Goal: Task Accomplishment & Management: Complete application form

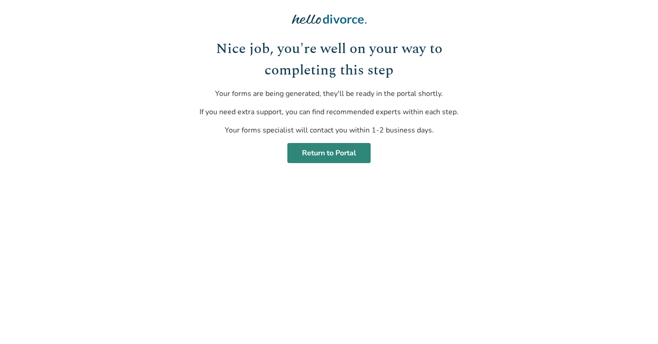
click at [327, 155] on link "Return to Portal" at bounding box center [328, 153] width 83 height 20
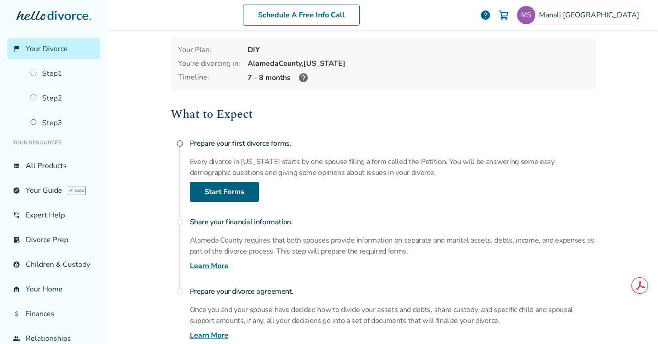
scroll to position [43, 0]
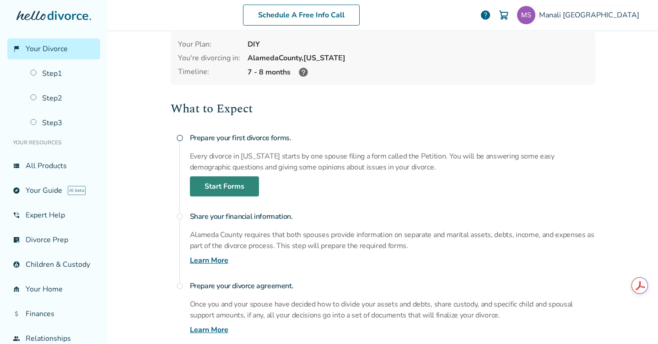
click at [241, 184] on link "Start Forms" at bounding box center [224, 187] width 69 height 20
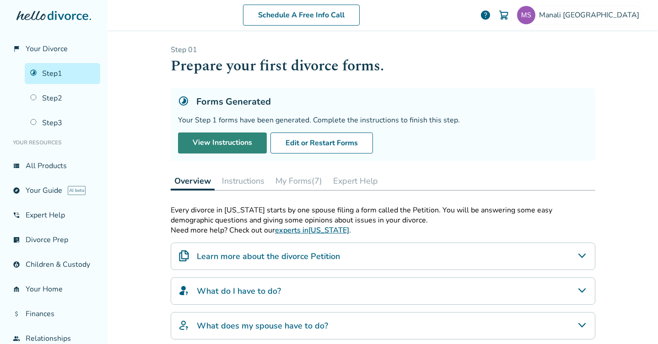
click at [242, 147] on link "View Instructions" at bounding box center [222, 143] width 89 height 21
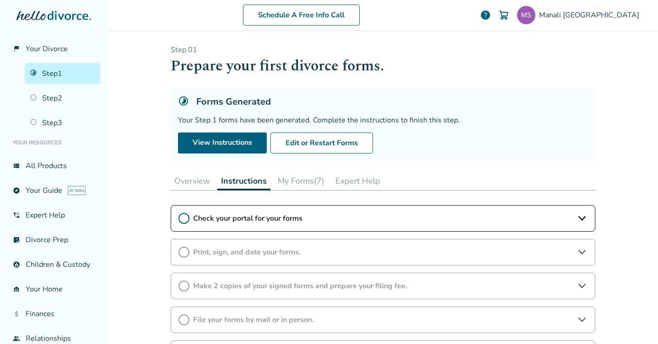
click at [292, 219] on span "Check your portal for your forms" at bounding box center [383, 219] width 380 height 10
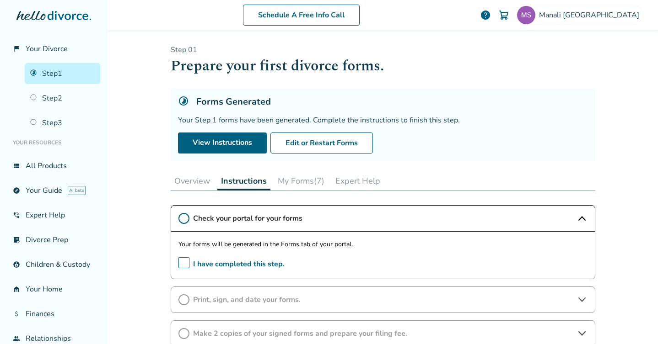
click at [305, 180] on button "My Forms (7)" at bounding box center [301, 181] width 54 height 18
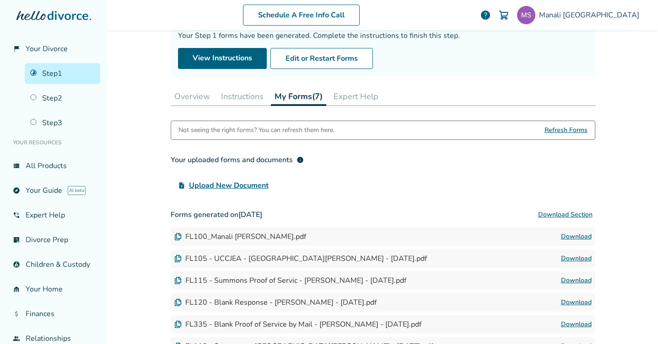
scroll to position [86, 0]
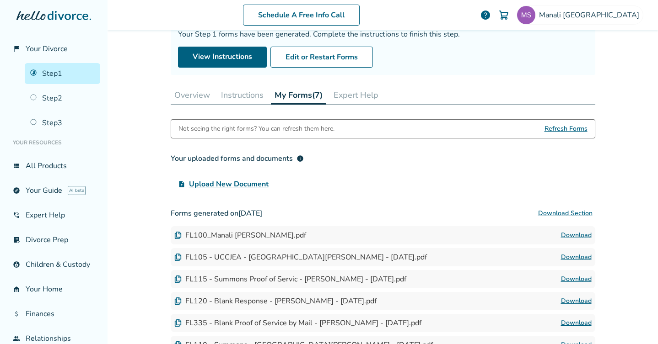
click at [195, 86] on button "Overview" at bounding box center [192, 95] width 43 height 18
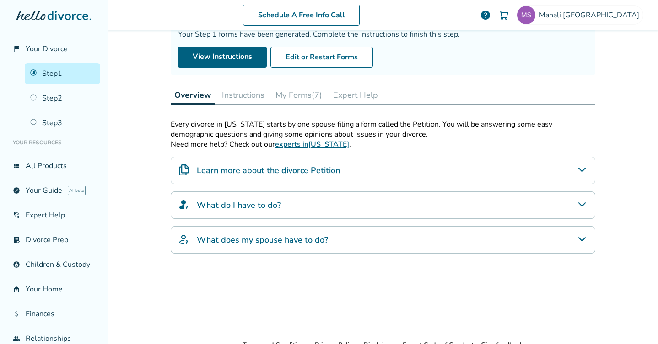
click at [251, 94] on button "Instructions" at bounding box center [243, 95] width 50 height 18
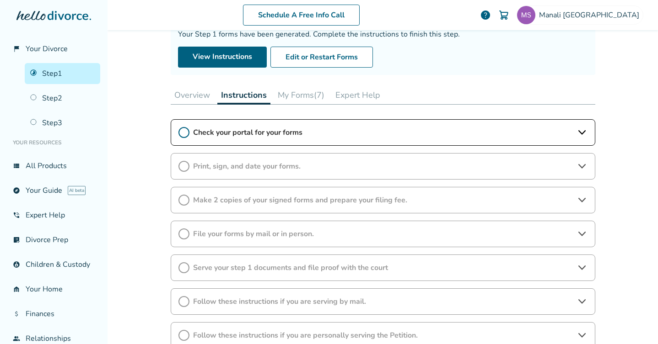
click at [299, 134] on span "Check your portal for your forms" at bounding box center [383, 133] width 380 height 10
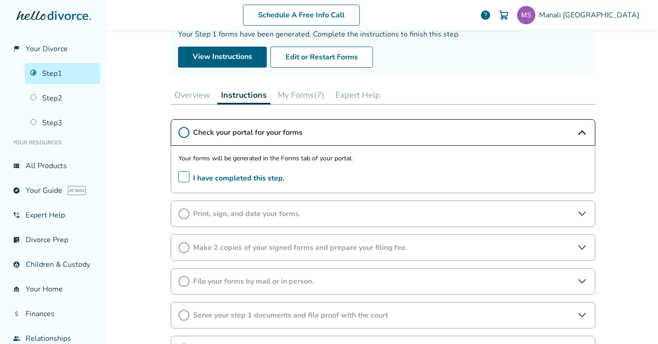
click at [188, 179] on span "I have completed this step." at bounding box center [231, 179] width 106 height 14
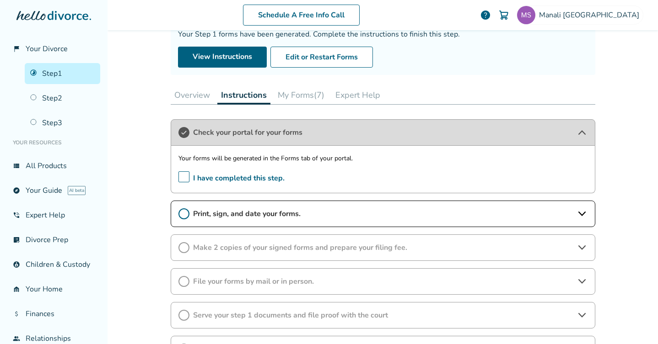
click at [314, 96] on button "My Forms (7)" at bounding box center [301, 95] width 54 height 18
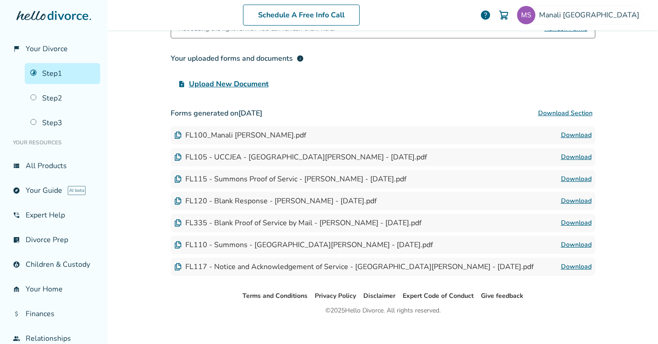
scroll to position [171, 0]
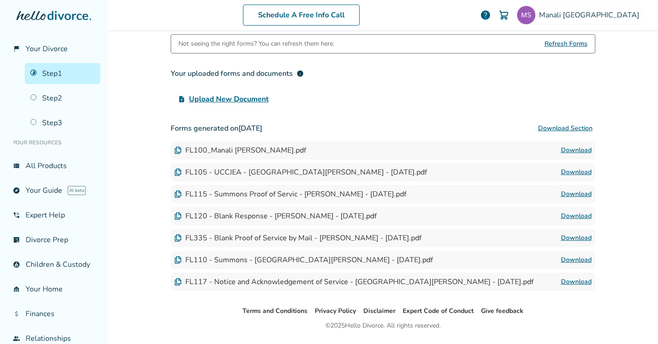
click at [567, 129] on button "Download Section" at bounding box center [565, 128] width 60 height 18
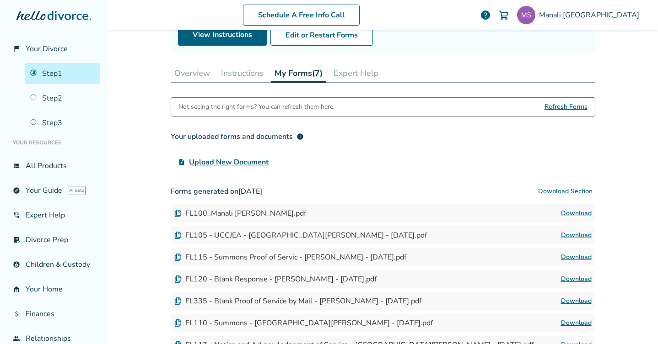
scroll to position [104, 0]
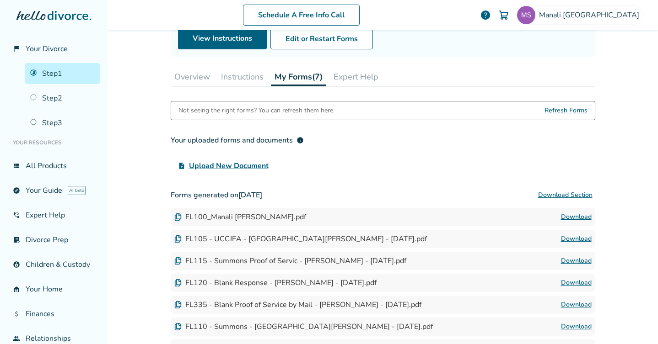
click at [242, 74] on button "Instructions" at bounding box center [242, 77] width 50 height 18
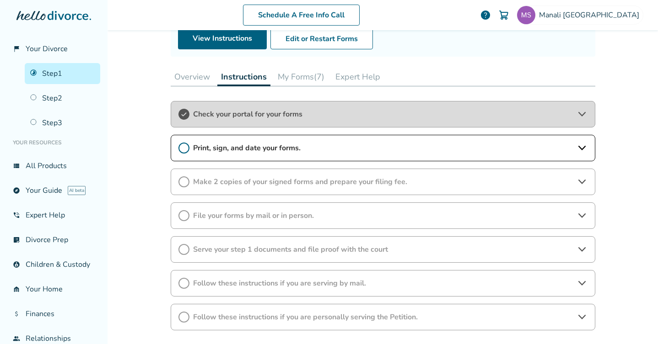
click at [228, 150] on span "Print, sign, and date your forms." at bounding box center [383, 148] width 380 height 10
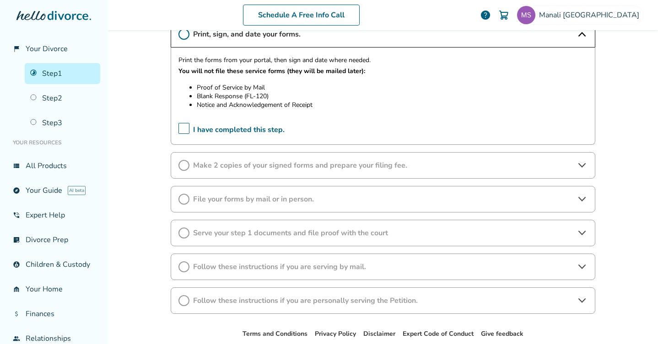
scroll to position [219, 0]
click at [420, 165] on span "Make 2 copies of your signed forms and prepare your filing fee." at bounding box center [383, 165] width 380 height 10
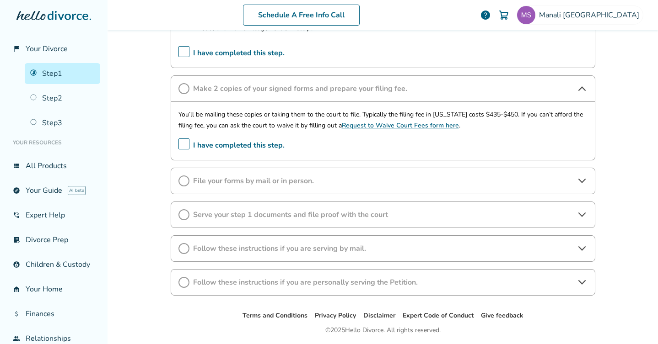
scroll to position [299, 0]
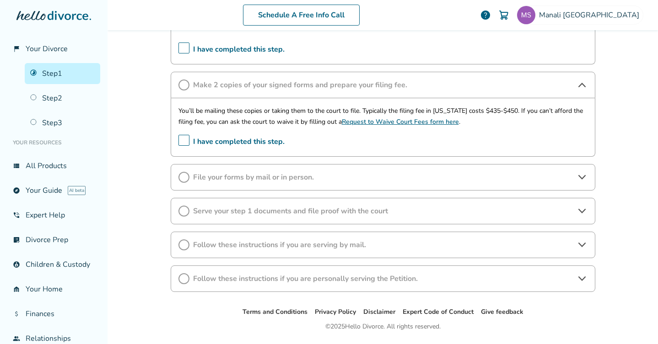
click at [410, 181] on span "File your forms by mail or in person." at bounding box center [383, 177] width 380 height 10
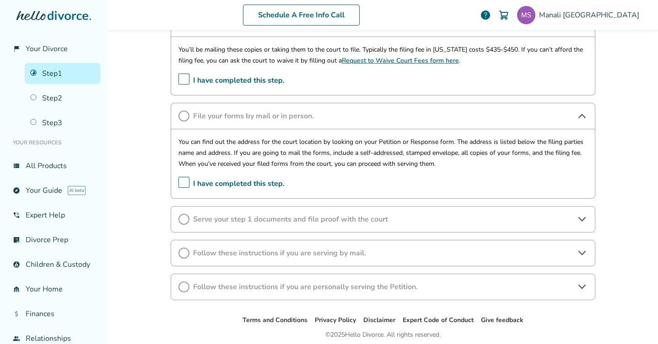
scroll to position [362, 0]
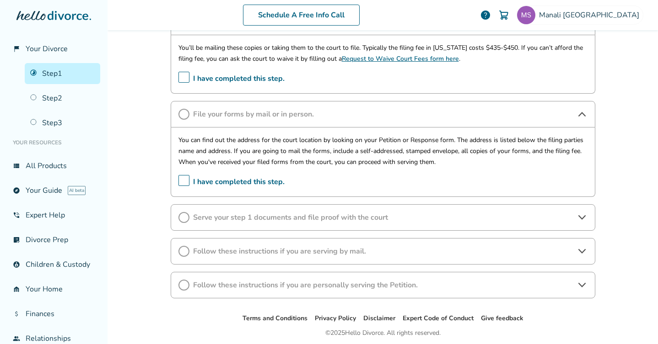
click at [413, 216] on span "Serve your step 1 documents and file proof with the court" at bounding box center [383, 218] width 380 height 10
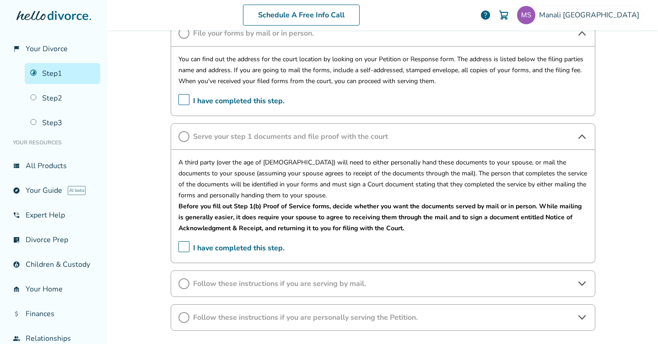
scroll to position [430, 0]
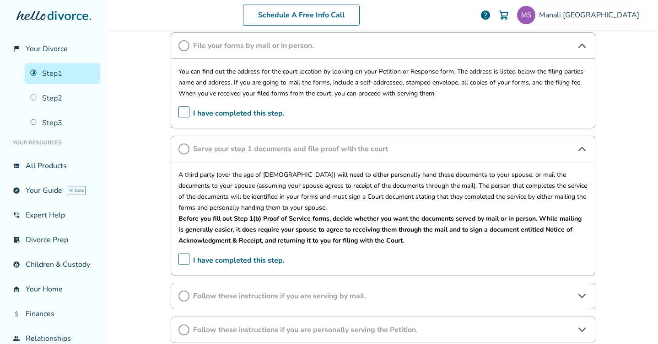
click at [400, 300] on span "Follow these instructions if you are serving by mail." at bounding box center [383, 296] width 380 height 10
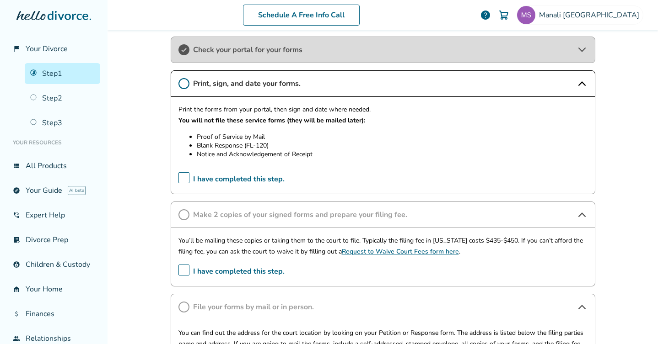
scroll to position [171, 0]
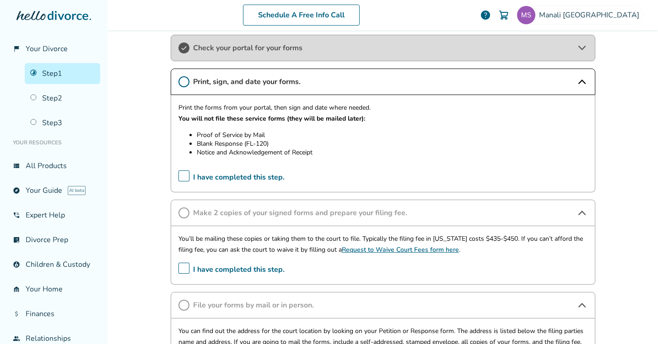
click at [183, 176] on span "I have completed this step." at bounding box center [231, 178] width 106 height 14
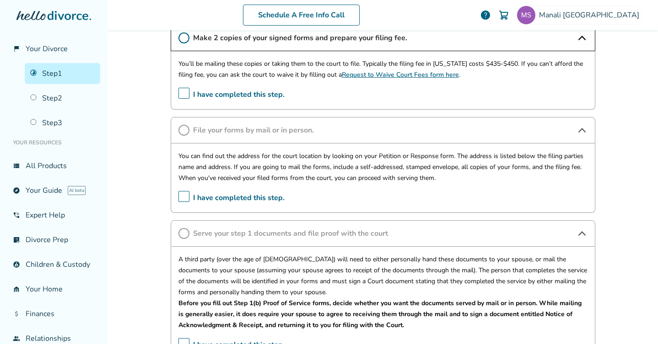
scroll to position [355, 0]
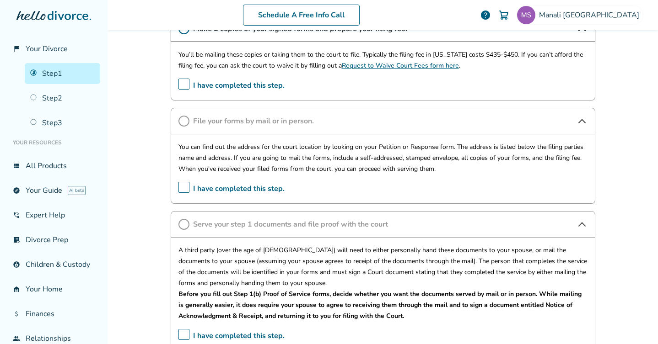
click at [255, 166] on p "When you've received your filed forms from the court, you can proceed with serv…" at bounding box center [382, 169] width 409 height 11
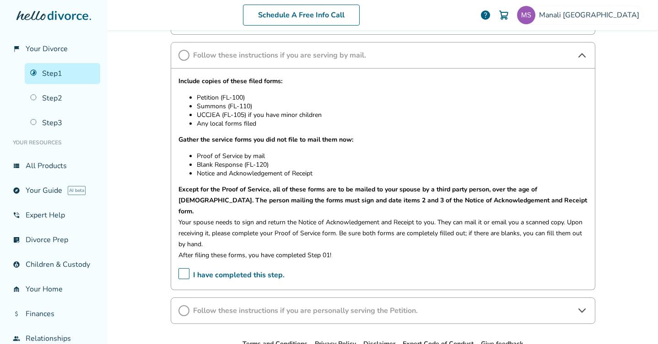
scroll to position [719, 0]
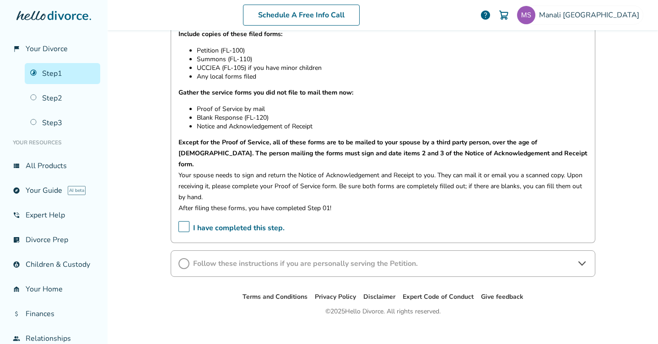
click at [430, 257] on div "Follow these instructions if you are personally serving the Petition." at bounding box center [383, 264] width 425 height 27
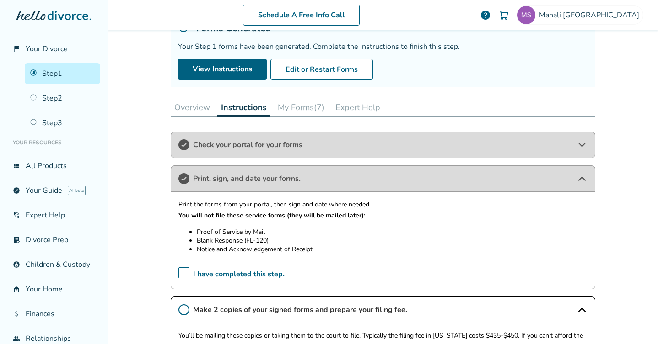
scroll to position [95, 0]
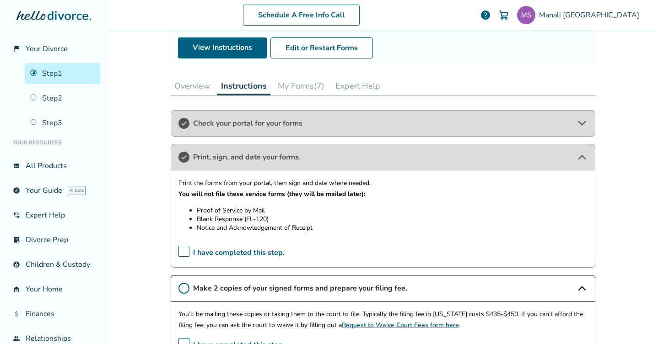
click at [344, 83] on button "Expert Help" at bounding box center [358, 86] width 52 height 18
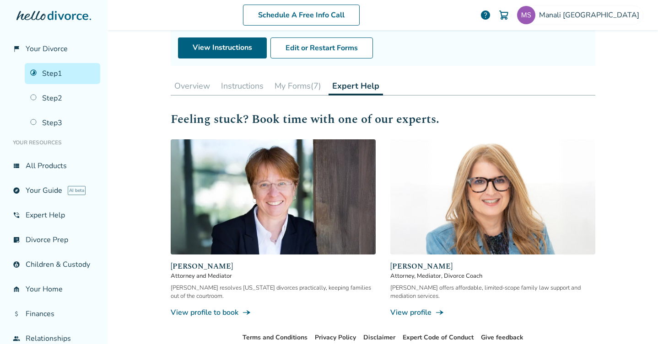
click at [202, 86] on button "Overview" at bounding box center [192, 86] width 43 height 18
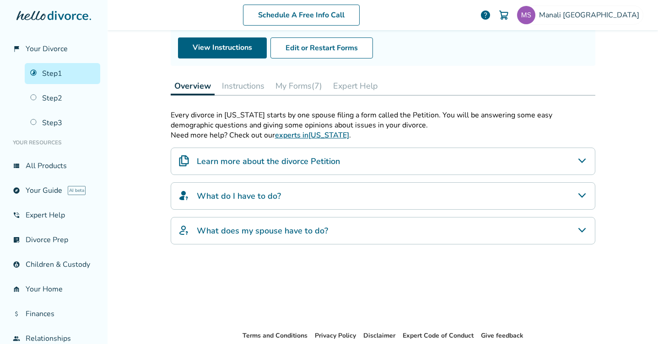
click at [228, 196] on h4 "What do I have to do?" at bounding box center [239, 196] width 84 height 12
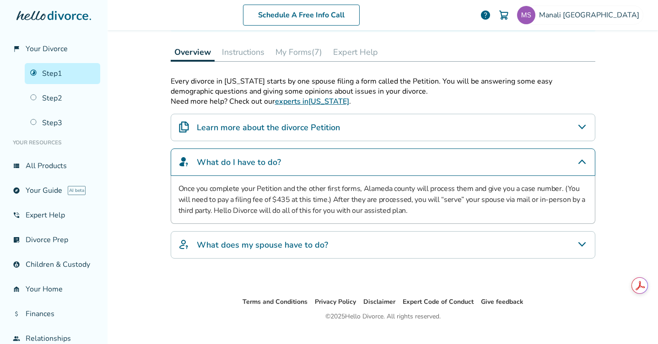
scroll to position [129, 0]
click at [371, 250] on div "What does my spouse have to do?" at bounding box center [383, 244] width 425 height 27
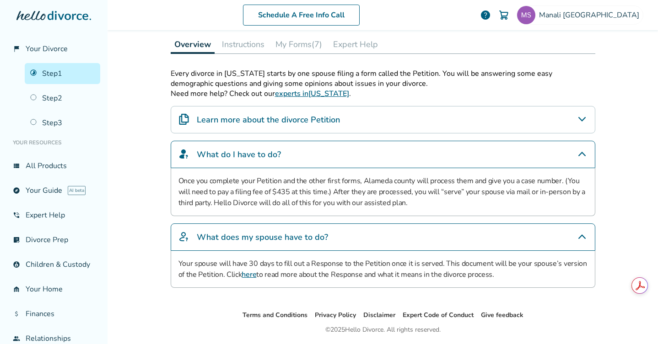
scroll to position [131, 0]
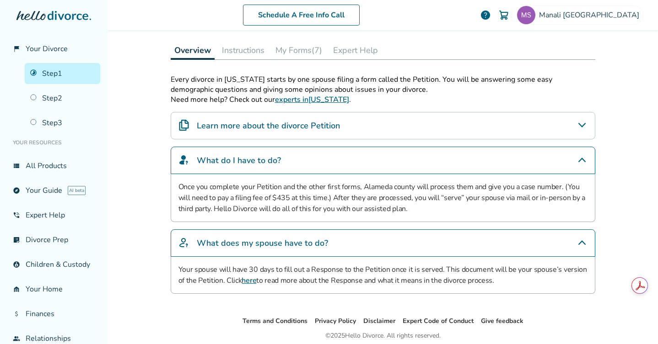
click at [362, 128] on div "Learn more about the divorce Petition" at bounding box center [383, 125] width 425 height 27
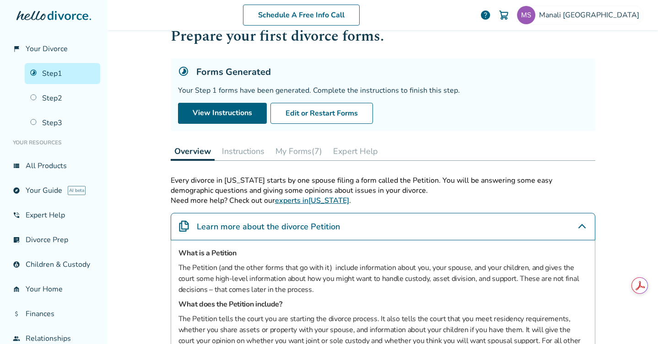
scroll to position [27, 0]
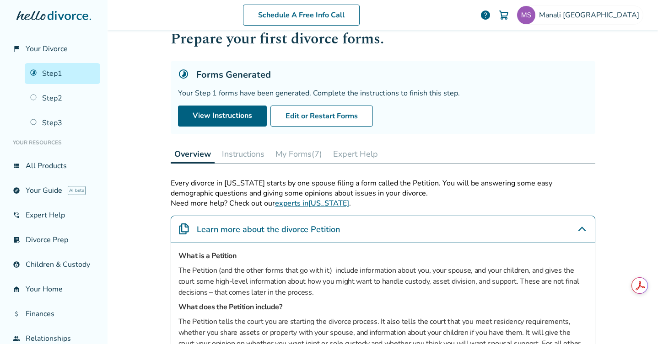
click at [250, 156] on button "Instructions" at bounding box center [243, 154] width 50 height 18
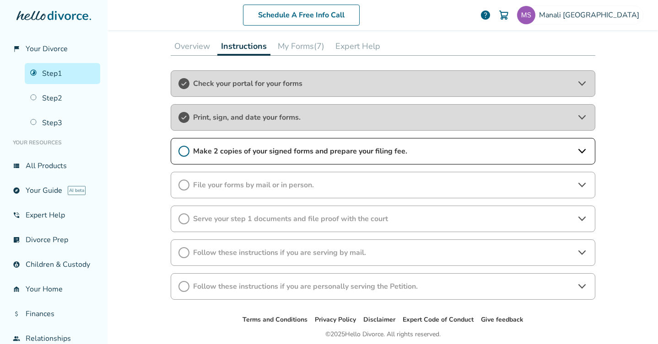
scroll to position [70, 0]
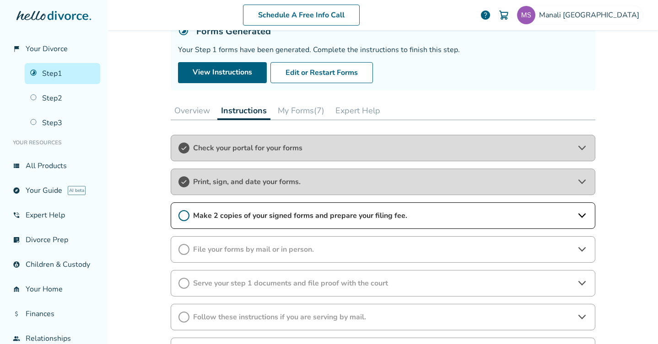
click at [431, 215] on span "Make 2 copies of your signed forms and prepare your filing fee." at bounding box center [383, 216] width 380 height 10
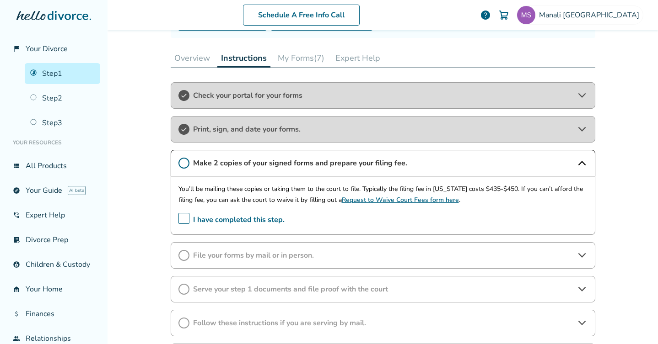
scroll to position [127, 0]
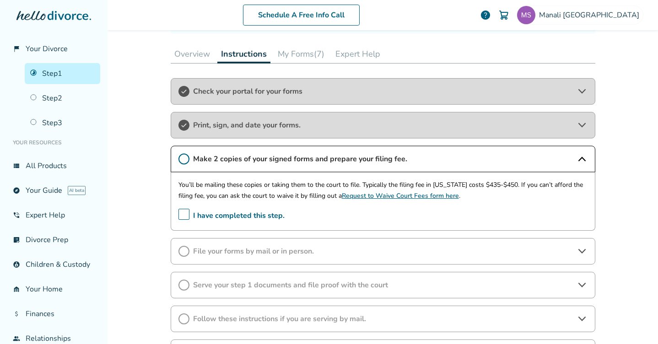
click at [185, 215] on span "I have completed this step." at bounding box center [231, 216] width 106 height 14
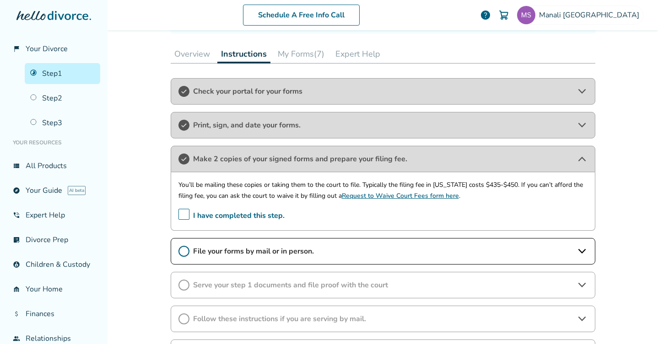
click at [336, 252] on span "File your forms by mail or in person." at bounding box center [383, 252] width 380 height 10
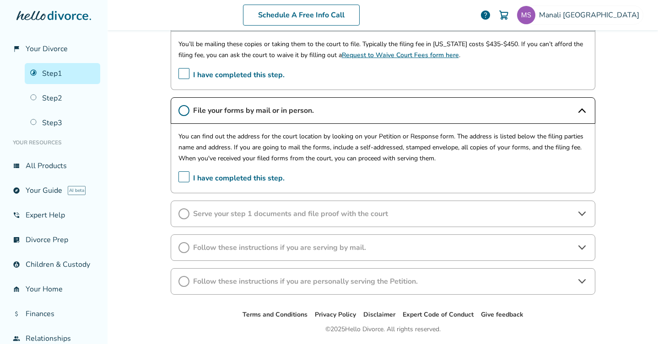
scroll to position [270, 0]
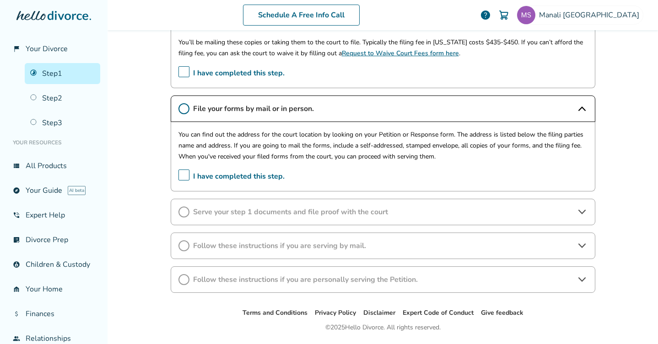
click at [392, 211] on span "Serve your step 1 documents and file proof with the court" at bounding box center [383, 212] width 380 height 10
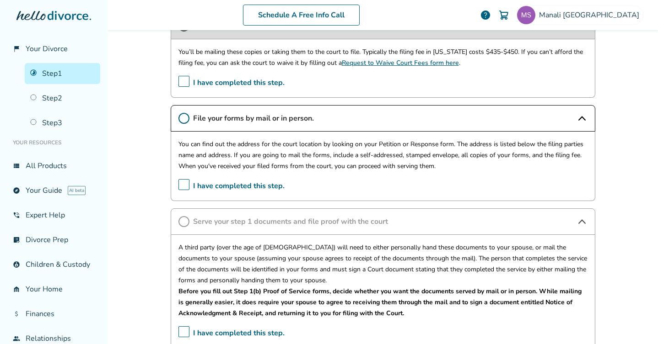
scroll to position [264, 0]
